Goal: Information Seeking & Learning: Find specific fact

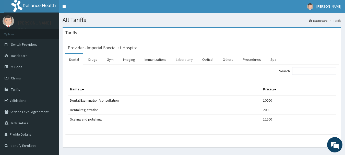
click at [182, 59] on link "Laboratory" at bounding box center [184, 59] width 25 height 11
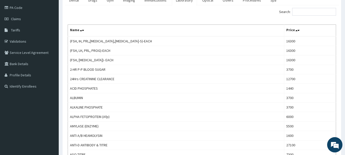
scroll to position [69, 0]
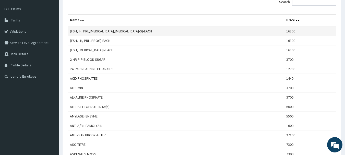
click at [72, 30] on td "(FSH, IH, PRL,[MEDICAL_DATA],[MEDICAL_DATA]-S)-EACH" at bounding box center [176, 31] width 216 height 10
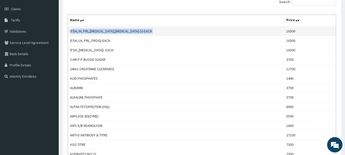
click at [72, 30] on td "(FSH, IH, PRL,[MEDICAL_DATA],[MEDICAL_DATA]-S)-EACH" at bounding box center [176, 31] width 216 height 10
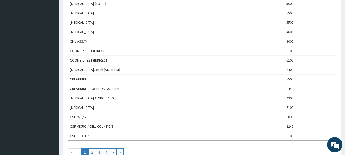
scroll to position [466, 0]
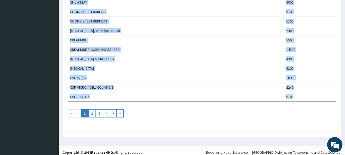
copy tbody "(FSH, IH, PRL,[MEDICAL_DATA],[MEDICAL_DATA]-S)-EACH 16300 (FSH, LH, PRL, PROG)-…"
click at [91, 112] on link "2" at bounding box center [91, 113] width 7 height 8
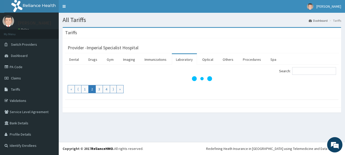
scroll to position [0, 0]
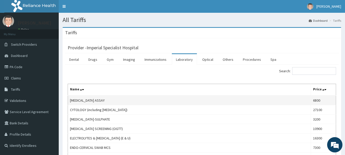
click at [75, 102] on td "[MEDICAL_DATA] ASSAY" at bounding box center [189, 100] width 243 height 10
click at [71, 101] on td "[MEDICAL_DATA] ASSAY" at bounding box center [189, 100] width 243 height 10
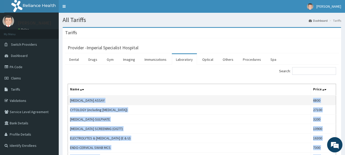
scroll to position [470, 0]
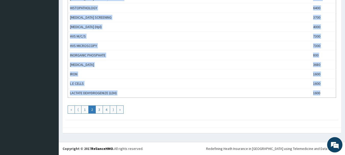
copy tbody "[MEDICAL_DATA] ASSAY 6800 CYTOLOGY (including [MEDICAL_DATA]) 27100 [MEDICAL_DA…"
click at [97, 112] on link "3" at bounding box center [98, 109] width 7 height 8
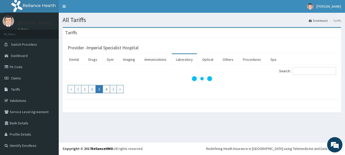
scroll to position [0, 0]
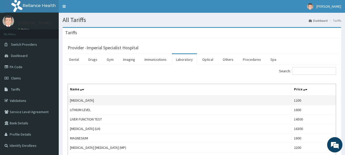
click at [70, 100] on td "[MEDICAL_DATA]" at bounding box center [180, 100] width 224 height 10
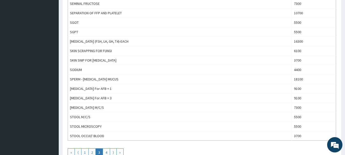
scroll to position [413, 0]
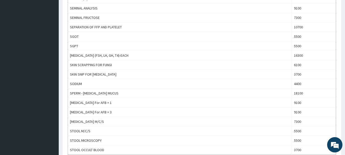
copy thead "Name Price"
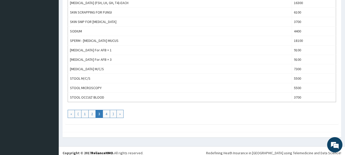
scroll to position [470, 0]
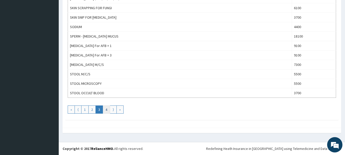
click at [107, 109] on link "4" at bounding box center [106, 109] width 7 height 8
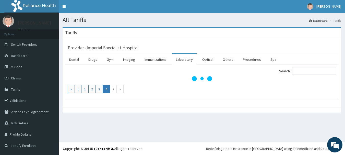
scroll to position [0, 0]
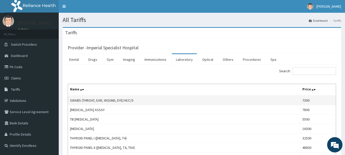
click at [73, 102] on td "SWABS (THROAT, EAR, WOUND, EYE) M/C/S" at bounding box center [184, 100] width 232 height 10
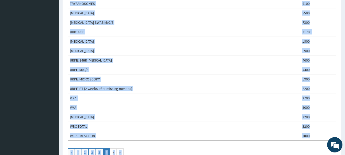
scroll to position [296, 0]
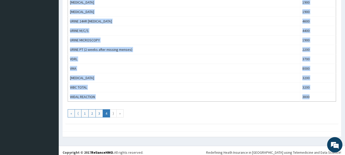
copy tbody "SWABS (THROAT, EAR, WOUND, EYE) M/C/S 7300 [MEDICAL_DATA] ASSAY 7800 TB [MEDICA…"
click at [108, 115] on link "4" at bounding box center [106, 113] width 7 height 8
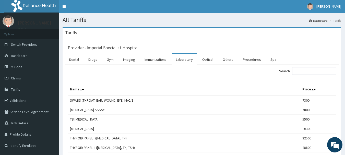
scroll to position [281, 0]
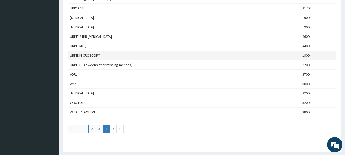
click at [231, 51] on td "URINE MICROSCOPY" at bounding box center [184, 55] width 232 height 9
